Goal: Transaction & Acquisition: Book appointment/travel/reservation

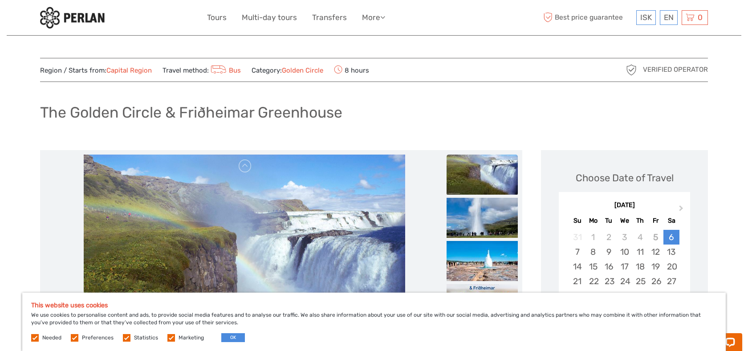
click at [233, 343] on div "This website uses cookies We use cookies to personalise content and ads, to pro…" at bounding box center [374, 322] width 704 height 58
click at [233, 341] on button "OK" at bounding box center [233, 337] width 24 height 9
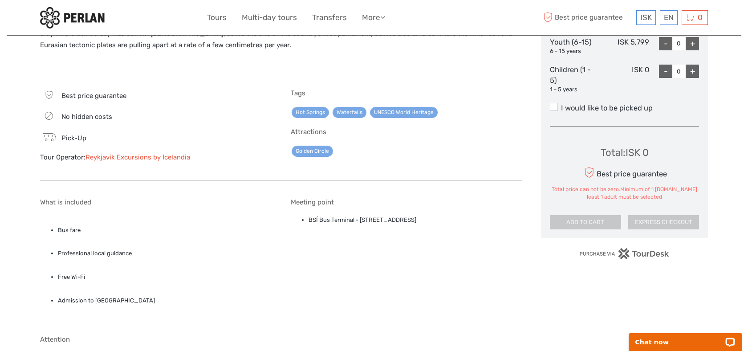
scroll to position [468, 0]
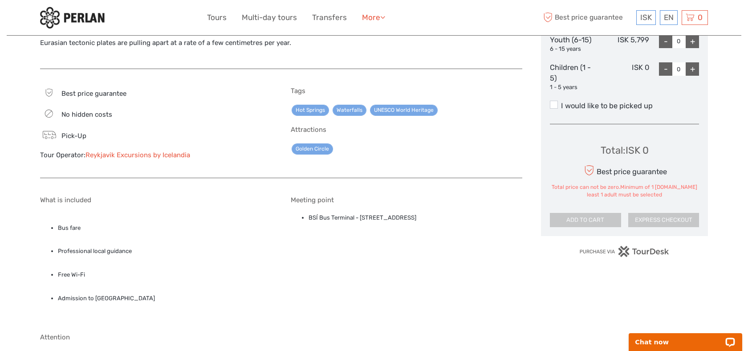
click at [366, 18] on link "More" at bounding box center [373, 17] width 23 height 13
click at [222, 44] on p "Rounding out the tour is a visit to the historical and geological wonder of Þin…" at bounding box center [281, 32] width 482 height 34
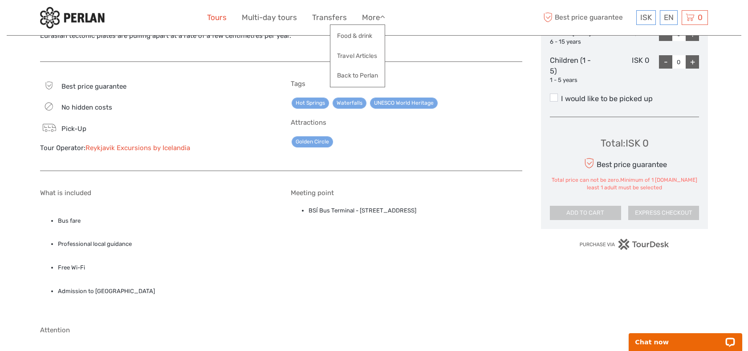
scroll to position [477, 0]
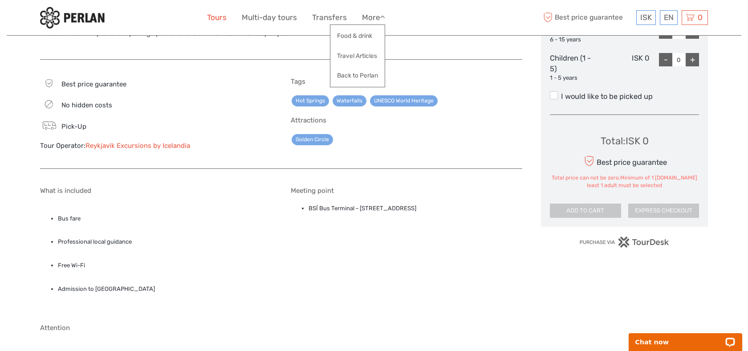
click at [224, 11] on link "Tours" at bounding box center [217, 17] width 20 height 13
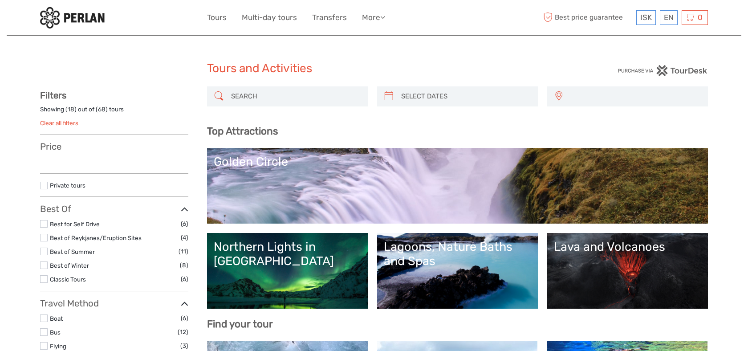
select select
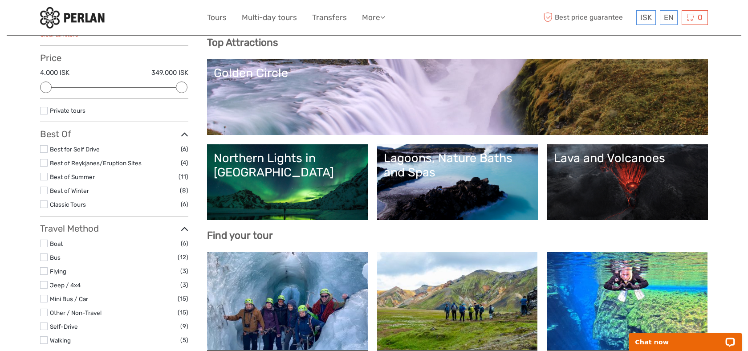
scroll to position [90, 0]
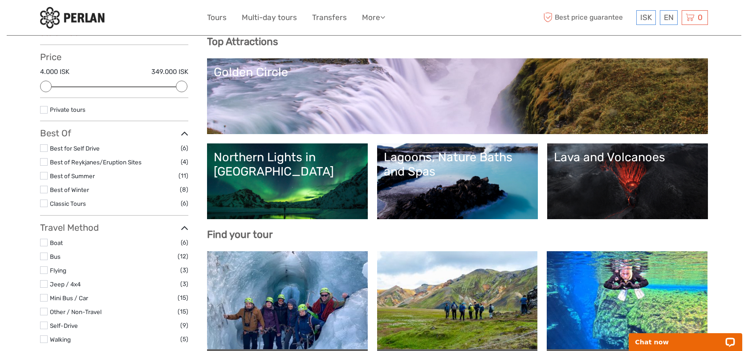
click at [245, 203] on link "Northern Lights in [GEOGRAPHIC_DATA]" at bounding box center [287, 181] width 147 height 62
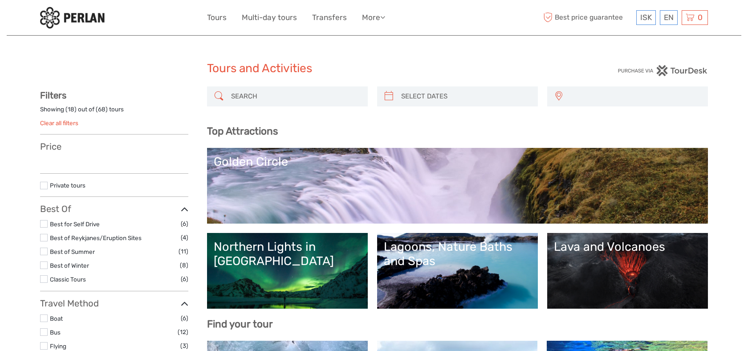
select select
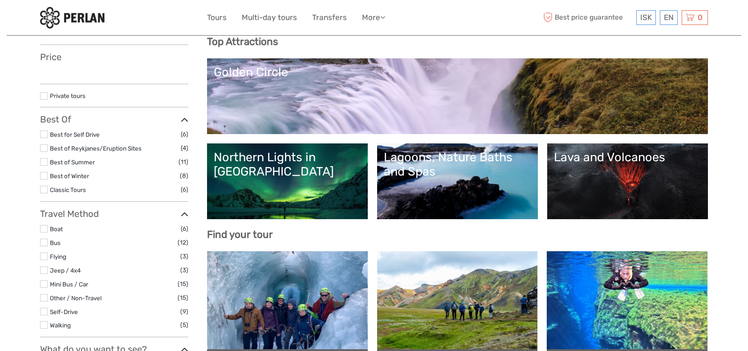
select select
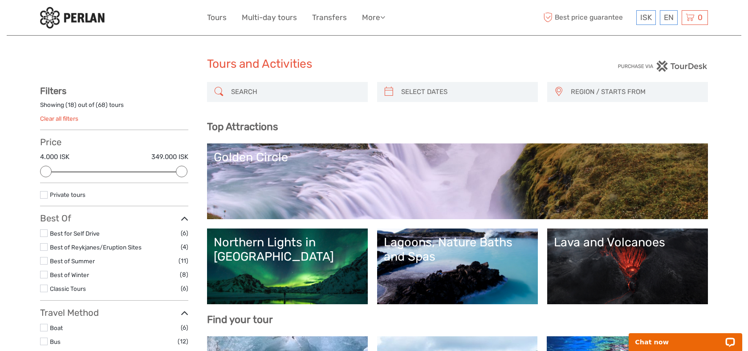
scroll to position [3, 0]
